Goal: Transaction & Acquisition: Subscribe to service/newsletter

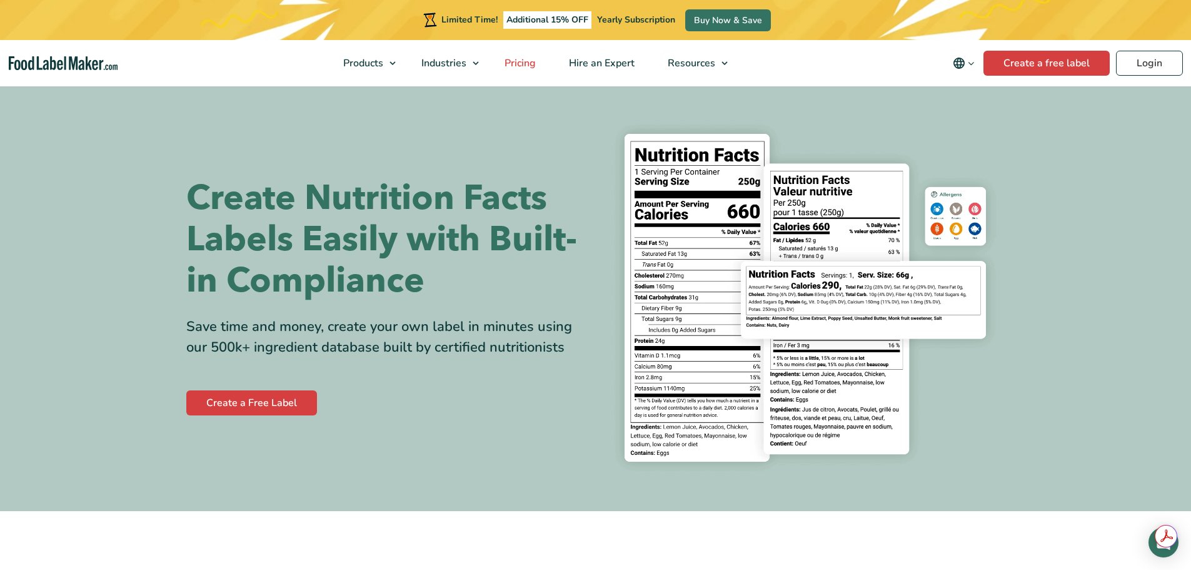
click at [521, 61] on span "Pricing" at bounding box center [519, 63] width 36 height 14
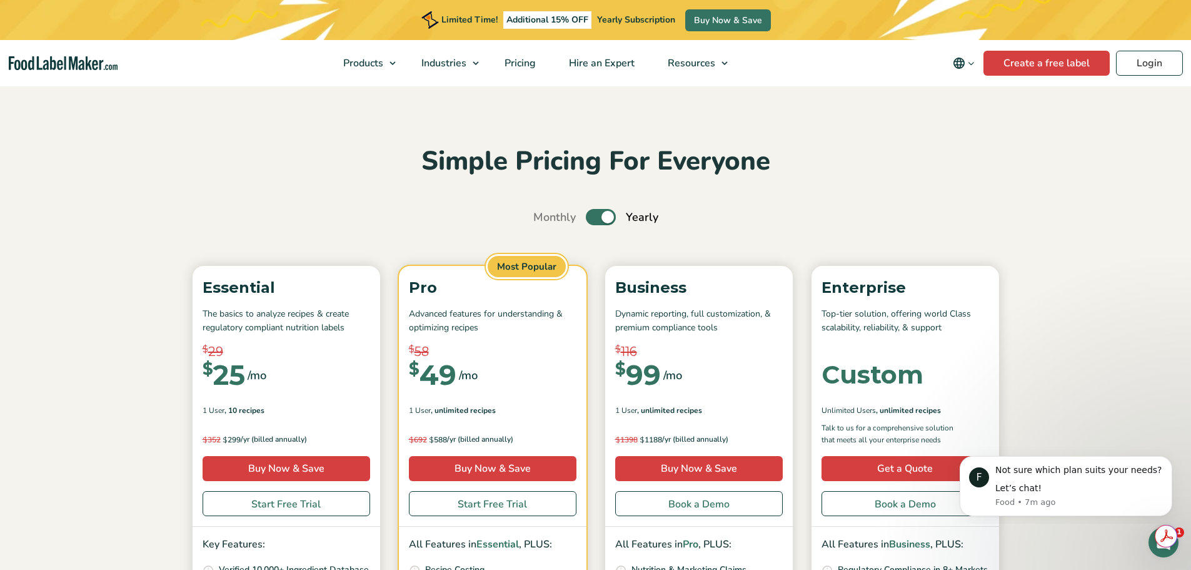
drag, startPoint x: 608, startPoint y: 410, endPoint x: 610, endPoint y: 424, distance: 13.8
click at [610, 422] on div "Business Dynamic reporting, full customization, & premium compliance tools $ 11…" at bounding box center [699, 396] width 188 height 261
click at [610, 424] on div "Business Dynamic reporting, full customization, & premium compliance tools $ 11…" at bounding box center [699, 396] width 188 height 261
click at [608, 426] on div "Business Dynamic reporting, full customization, & premium compliance tools $ 11…" at bounding box center [699, 396] width 188 height 261
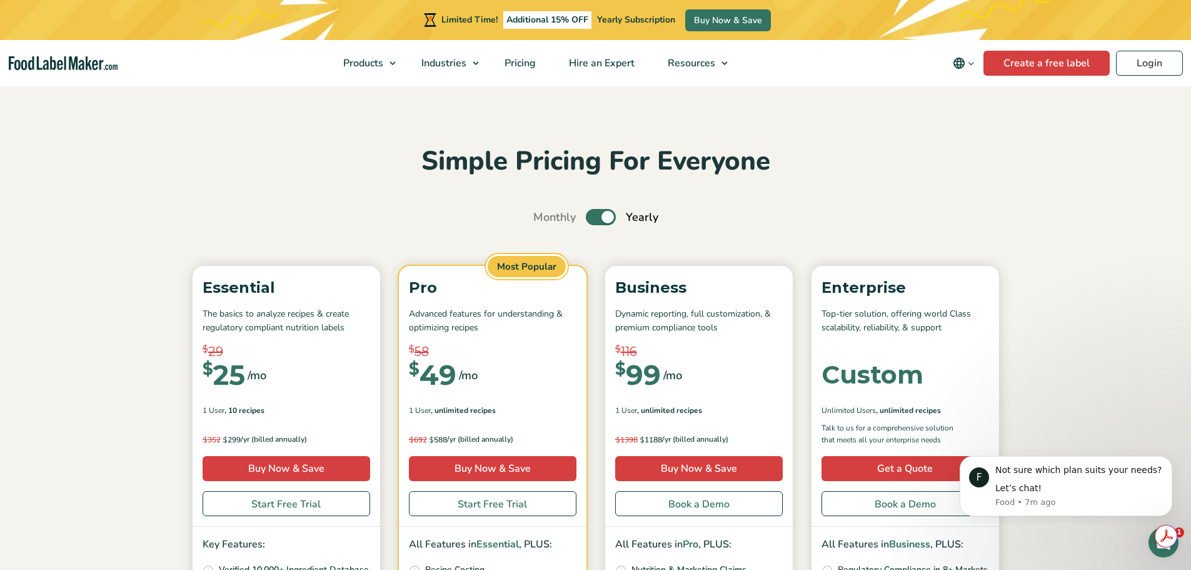
click at [583, 438] on div "Pro Advanced features for understanding & optimizing recipes $ 58 $ 49 /mo $ 99…" at bounding box center [493, 396] width 188 height 261
click at [581, 438] on div "Pro Advanced features for understanding & optimizing recipes $ 58 $ 49 /mo $ 99…" at bounding box center [493, 396] width 188 height 261
click at [577, 438] on div "Pro Advanced features for understanding & optimizing recipes $ 58 $ 49 /mo $ 99…" at bounding box center [493, 396] width 188 height 261
click at [575, 438] on div "Pro Advanced features for understanding & optimizing recipes $ 58 $ 49 /mo $ 99…" at bounding box center [493, 396] width 188 height 261
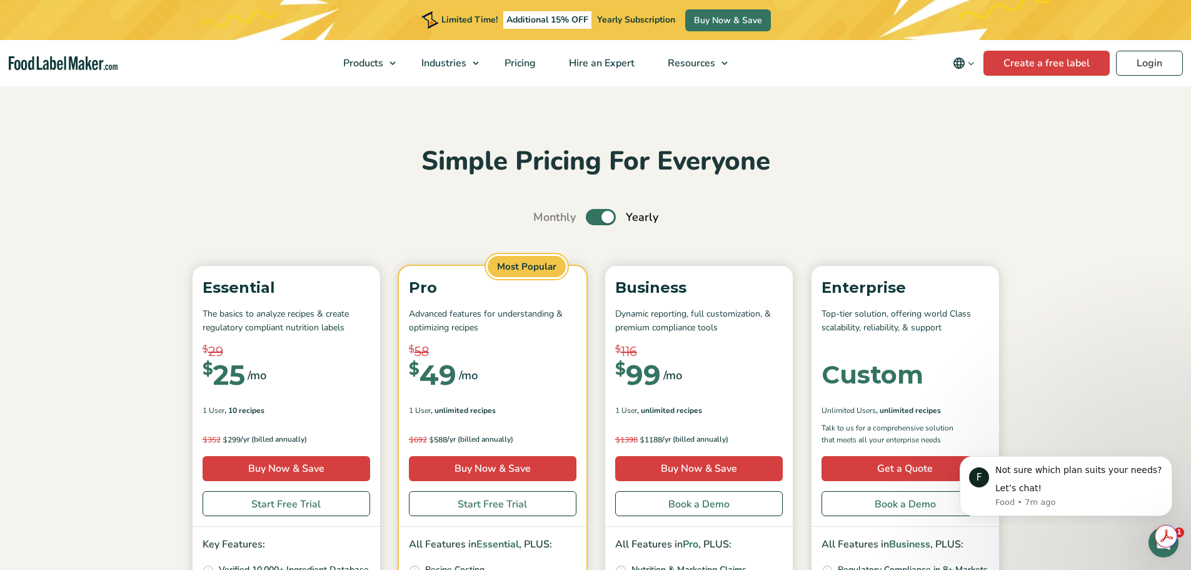
click at [573, 442] on p "$ 692 $ 588 /yr (billed annually)" at bounding box center [493, 439] width 168 height 13
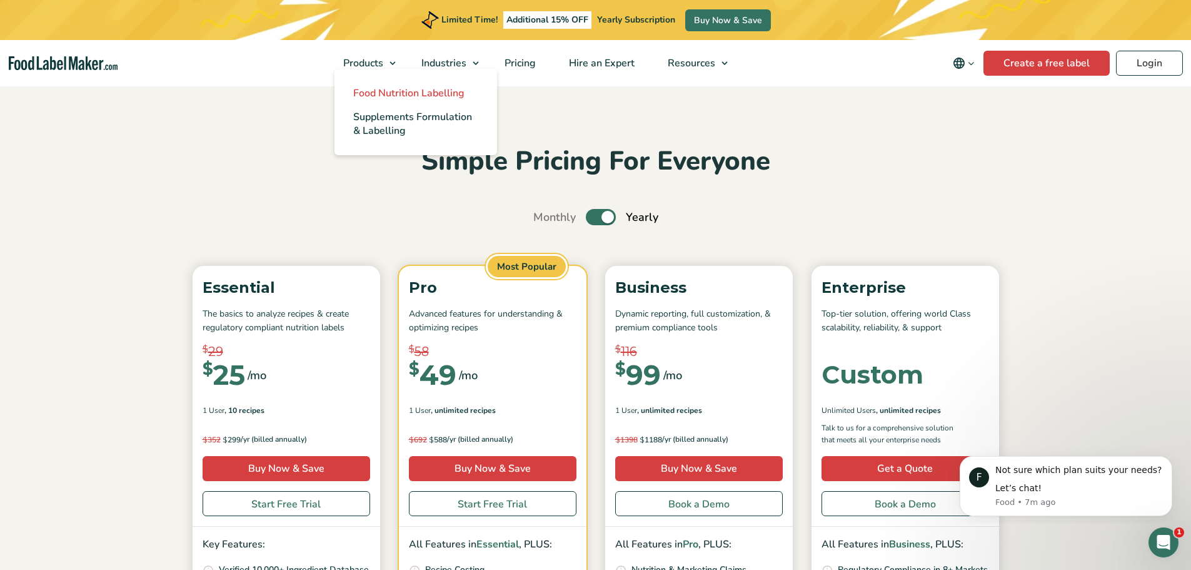
click at [397, 92] on span "Food Nutrition Labelling" at bounding box center [408, 93] width 111 height 14
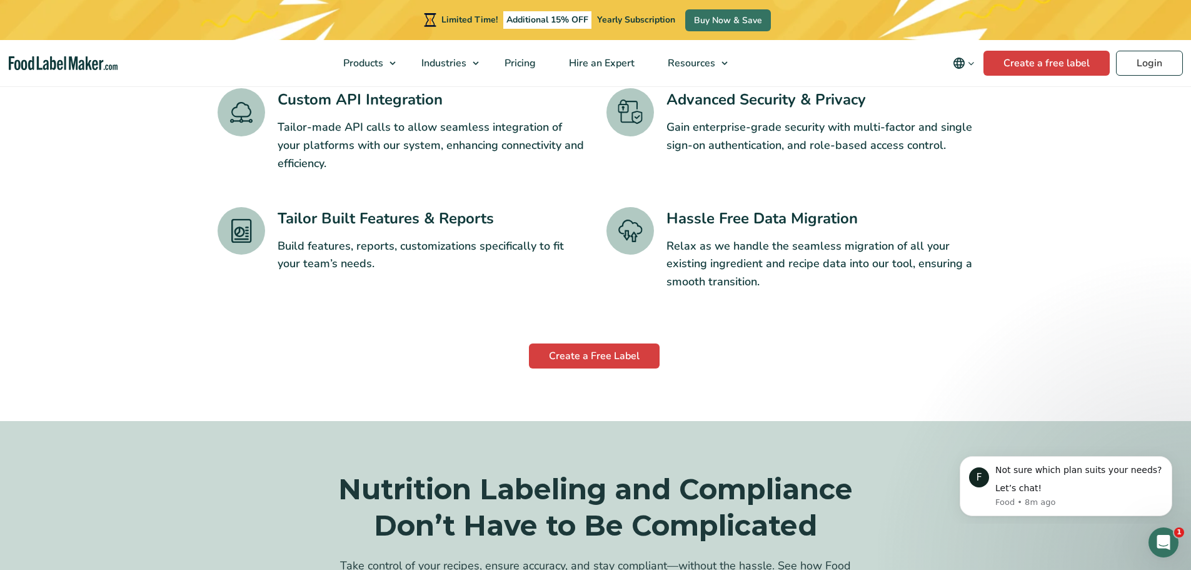
scroll to position [2189, 0]
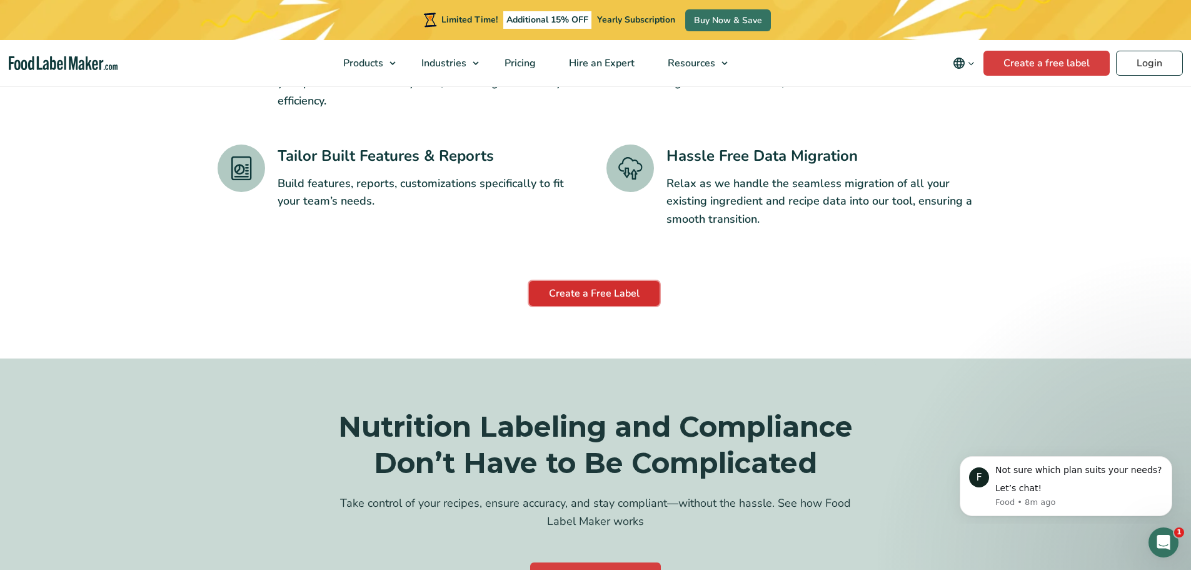
click at [590, 281] on link "Create a Free Label" at bounding box center [594, 293] width 131 height 25
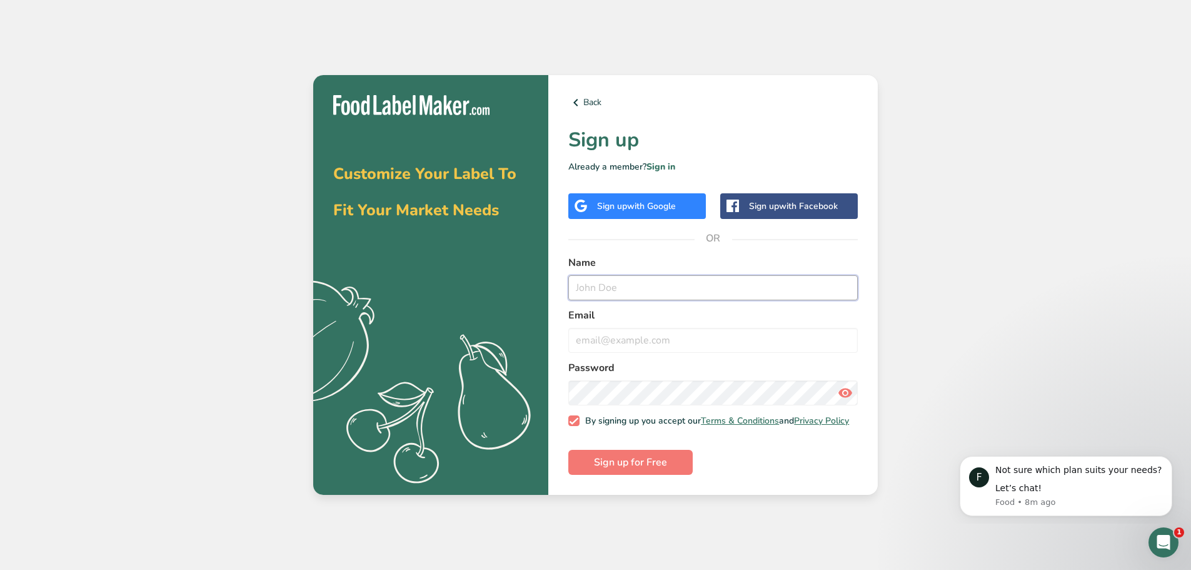
click at [620, 286] on input "text" at bounding box center [713, 287] width 290 height 25
type input "Micaela"
click at [653, 333] on input "email" at bounding box center [713, 340] width 290 height 25
type input "ri633@hotmail.com"
click at [613, 466] on span "Sign up for Free" at bounding box center [630, 462] width 73 height 15
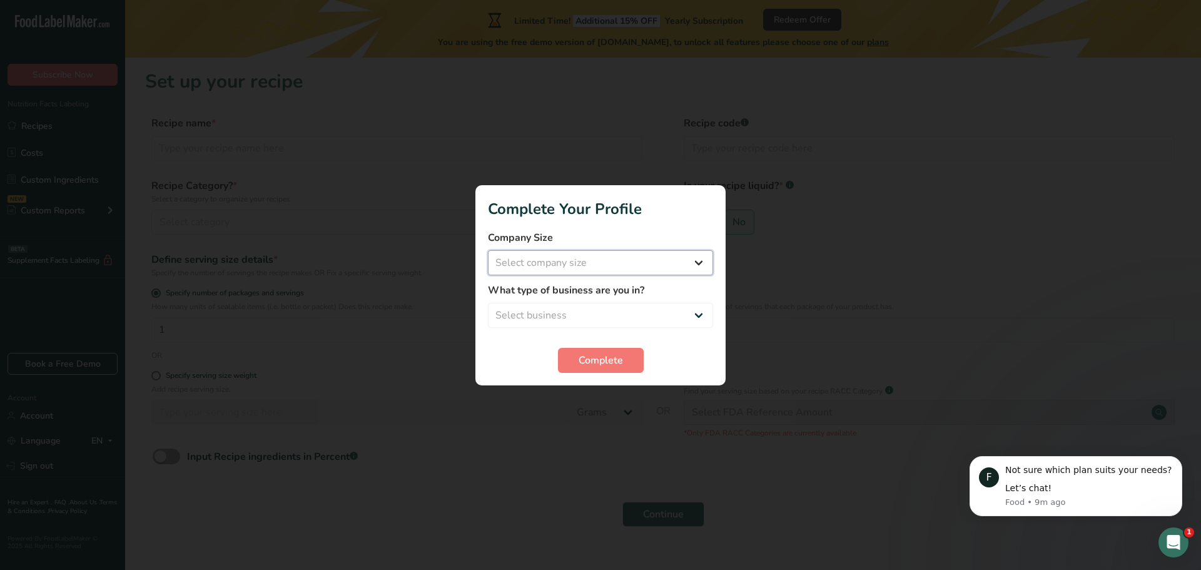
click at [704, 263] on select "Select company size Fewer than 10 Employees 10 to 50 Employees 51 to 500 Employ…" at bounding box center [600, 262] width 225 height 25
select select "1"
click at [488, 250] on select "Select company size Fewer than 10 Employees 10 to 50 Employees 51 to 500 Employ…" at bounding box center [600, 262] width 225 height 25
click at [693, 314] on select "Select business Packaged Food Manufacturer Restaurant & Cafe Bakery Meal Plans …" at bounding box center [600, 315] width 225 height 25
select select "5"
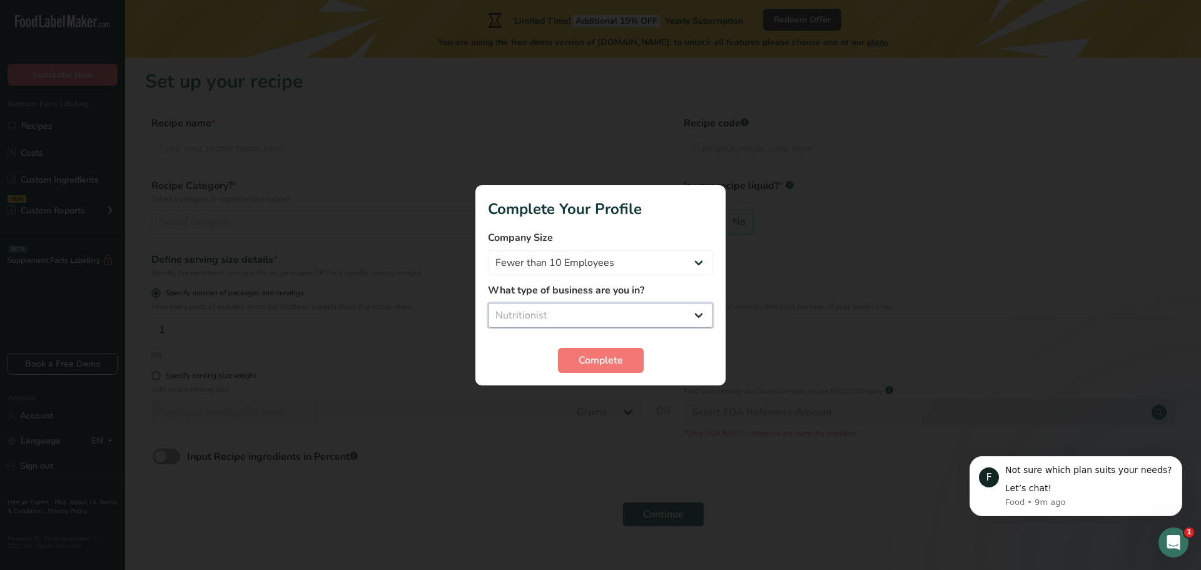
click at [488, 303] on select "Select business Packaged Food Manufacturer Restaurant & Cafe Bakery Meal Plans …" at bounding box center [600, 315] width 225 height 25
click at [603, 361] on span "Complete" at bounding box center [600, 360] width 44 height 15
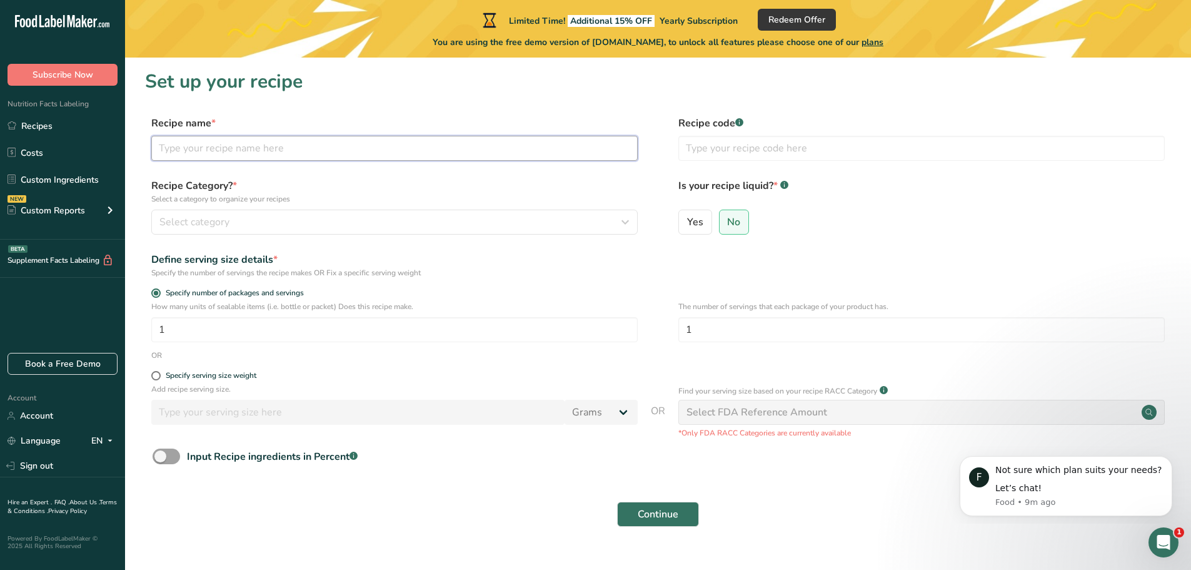
click at [321, 143] on input "text" at bounding box center [394, 148] width 487 height 25
type input "Cuñape"
